Goal: Information Seeking & Learning: Find contact information

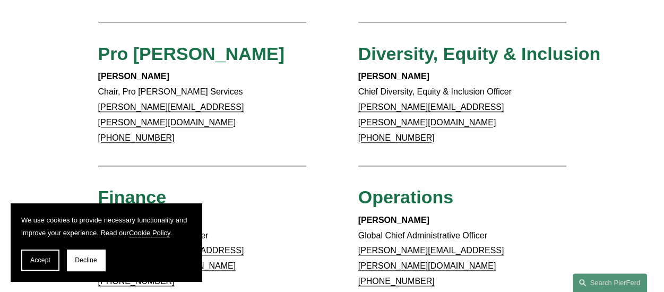
scroll to position [531, 0]
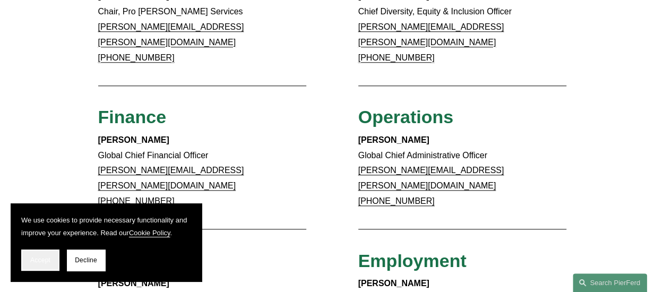
click at [45, 262] on span "Accept" at bounding box center [40, 259] width 20 height 7
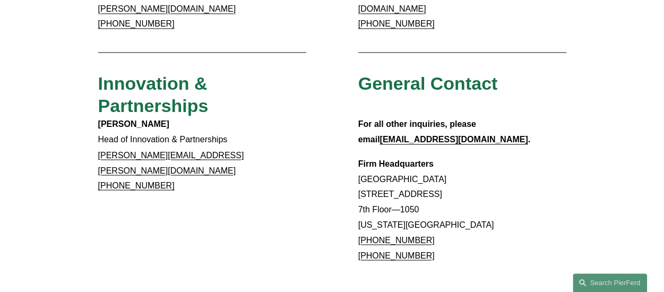
scroll to position [849, 0]
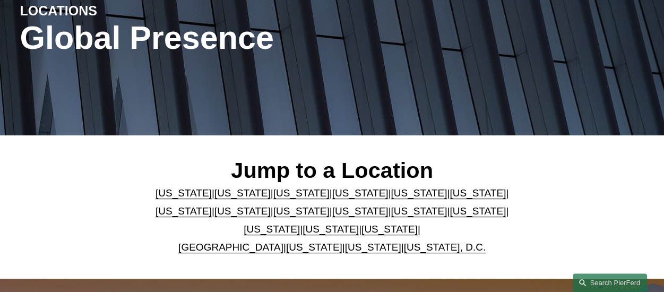
scroll to position [159, 0]
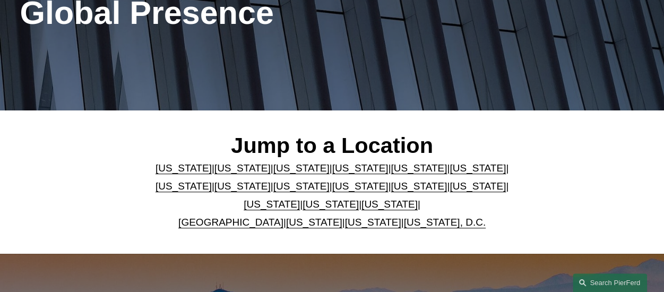
click at [322, 210] on link "[US_STATE]" at bounding box center [331, 204] width 56 height 11
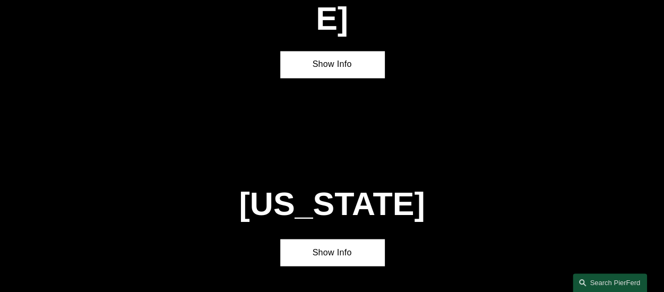
scroll to position [2887, 0]
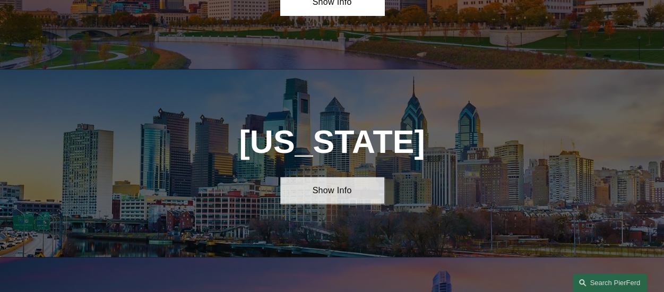
click at [329, 177] on link "Show Info" at bounding box center [332, 190] width 104 height 27
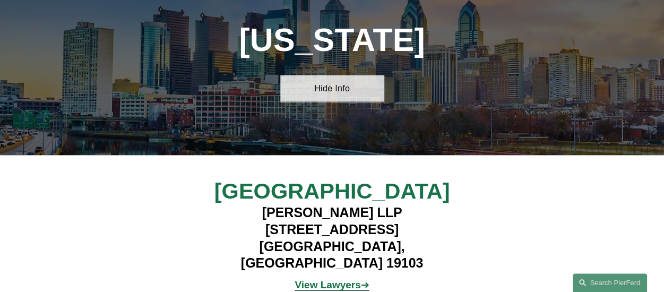
scroll to position [2994, 0]
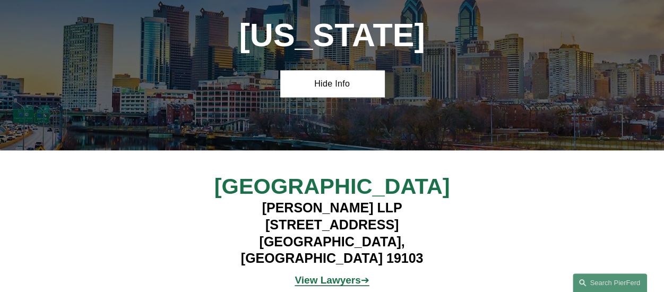
click at [341, 200] on h4 "[PERSON_NAME] LLP [STREET_ADDRESS]" at bounding box center [332, 233] width 260 height 67
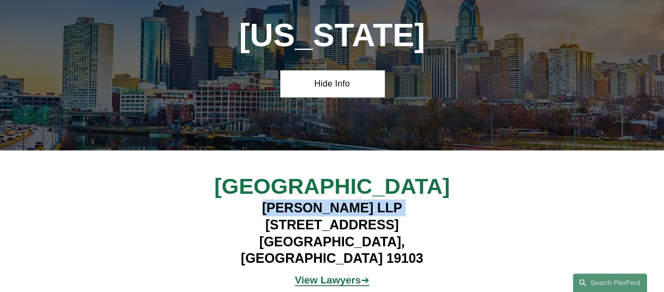
click at [341, 200] on h4 "[PERSON_NAME] LLP [STREET_ADDRESS]" at bounding box center [332, 233] width 260 height 67
copy h4 "[PERSON_NAME] LLP"
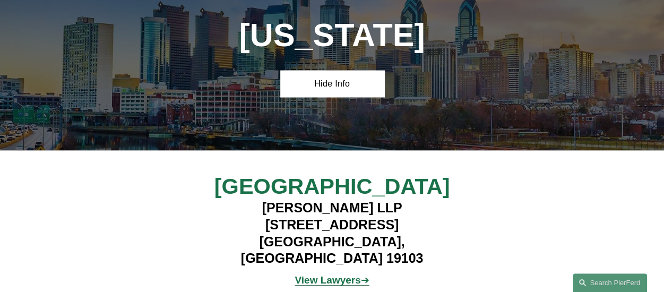
click at [375, 200] on h4 "[PERSON_NAME] LLP [STREET_ADDRESS]" at bounding box center [332, 233] width 260 height 67
drag, startPoint x: 375, startPoint y: 160, endPoint x: 401, endPoint y: 157, distance: 25.7
click at [401, 200] on h4 "[PERSON_NAME] LLP [STREET_ADDRESS]" at bounding box center [332, 233] width 260 height 67
copy h4 "Suite 3600"
click at [254, 200] on h4 "[PERSON_NAME] LLP [STREET_ADDRESS]" at bounding box center [332, 233] width 260 height 67
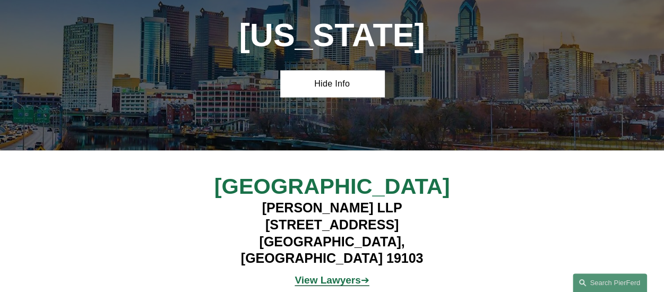
drag, startPoint x: 254, startPoint y: 158, endPoint x: 318, endPoint y: 161, distance: 64.3
click at [318, 200] on h4 "[PERSON_NAME] LLP [STREET_ADDRESS]" at bounding box center [332, 233] width 260 height 67
copy h4 "[STREET_ADDRESS]"
click at [382, 200] on h4 "[PERSON_NAME] LLP [STREET_ADDRESS]" at bounding box center [332, 233] width 260 height 67
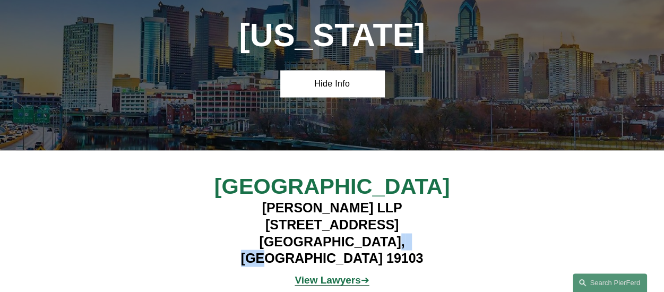
copy h4 "19103"
